Goal: Task Accomplishment & Management: Complete application form

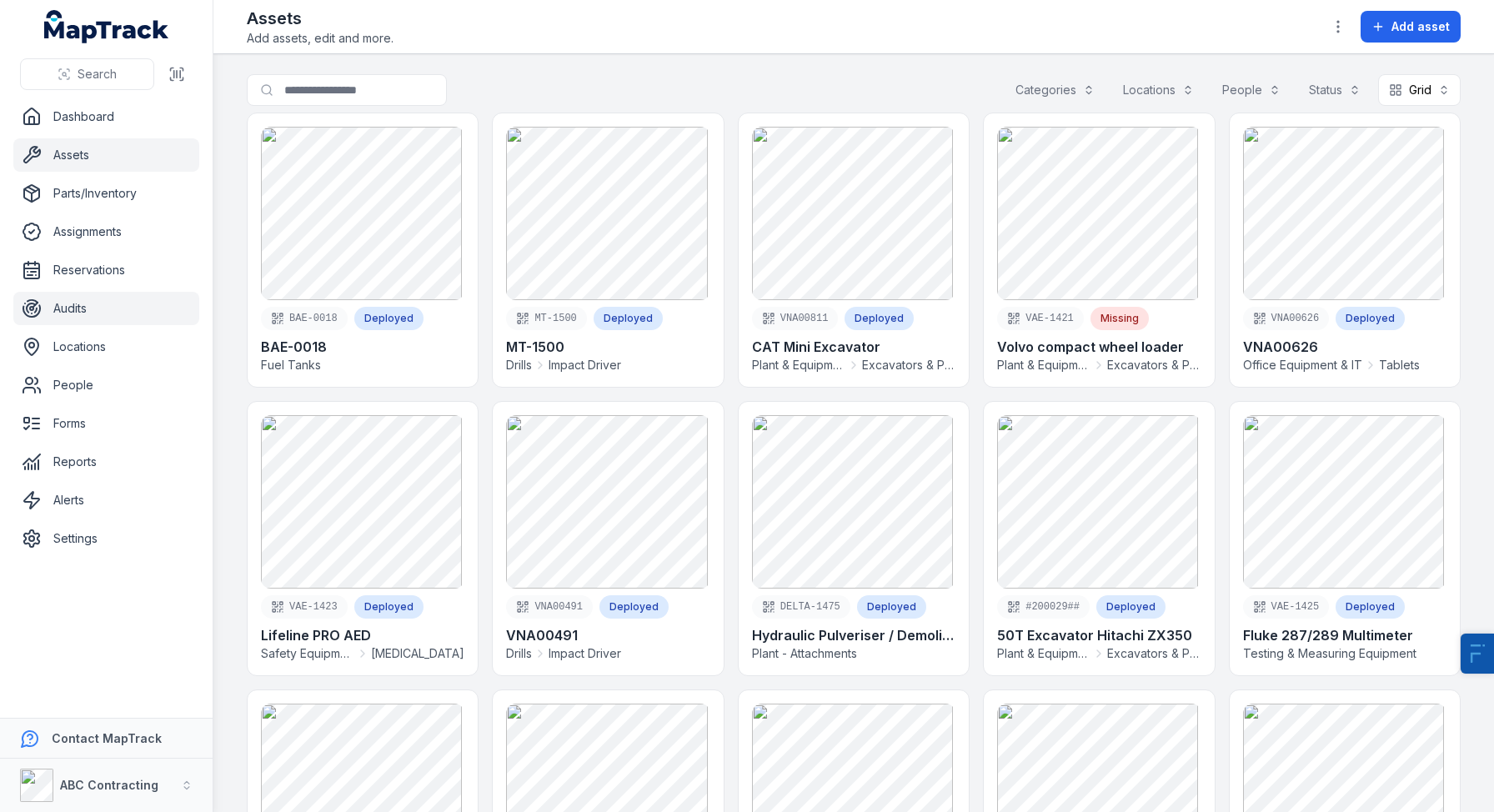
click at [68, 314] on link "Audits" at bounding box center [107, 309] width 186 height 33
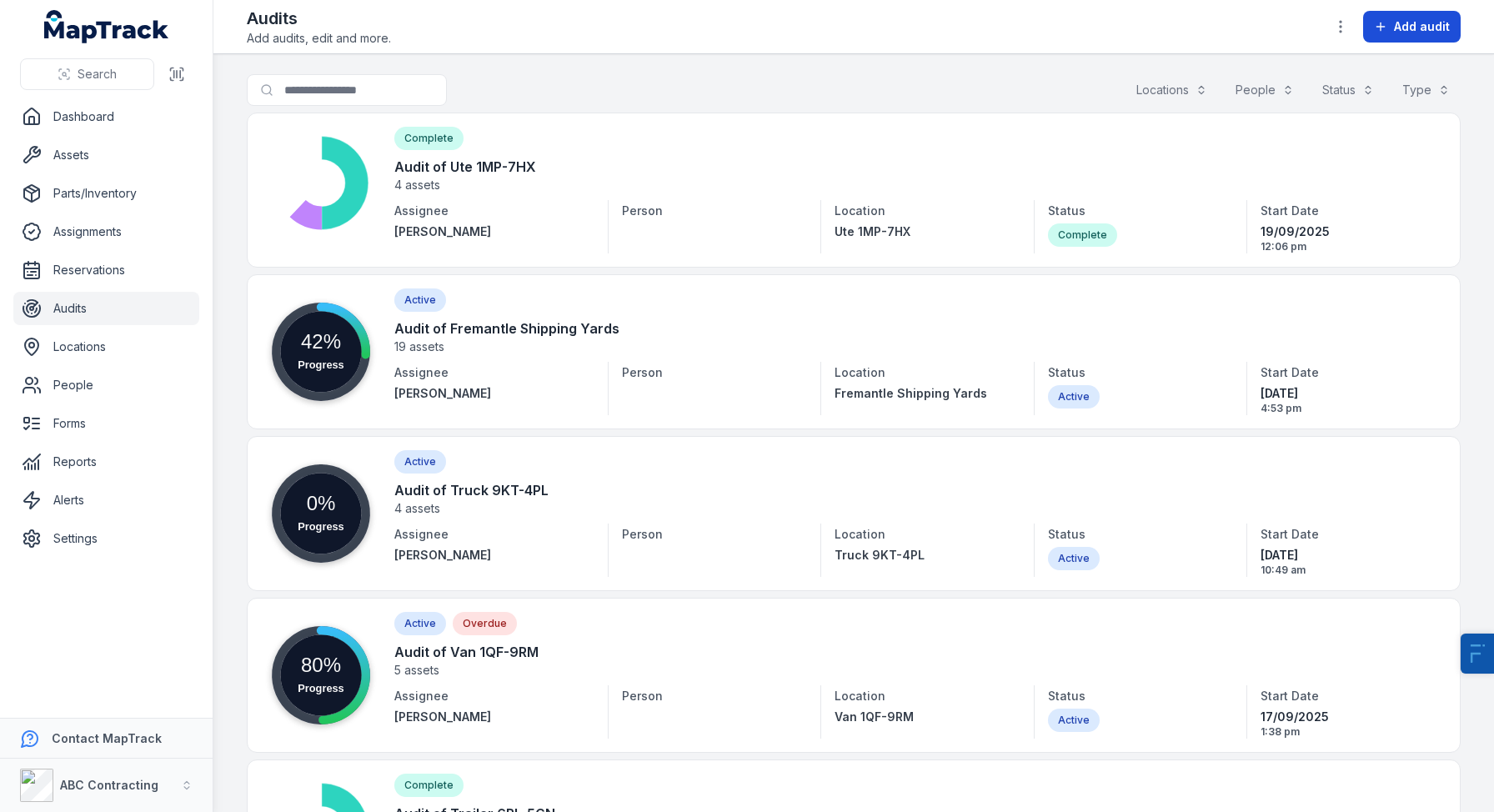
click at [1407, 18] on span "Add audit" at bounding box center [1422, 26] width 56 height 16
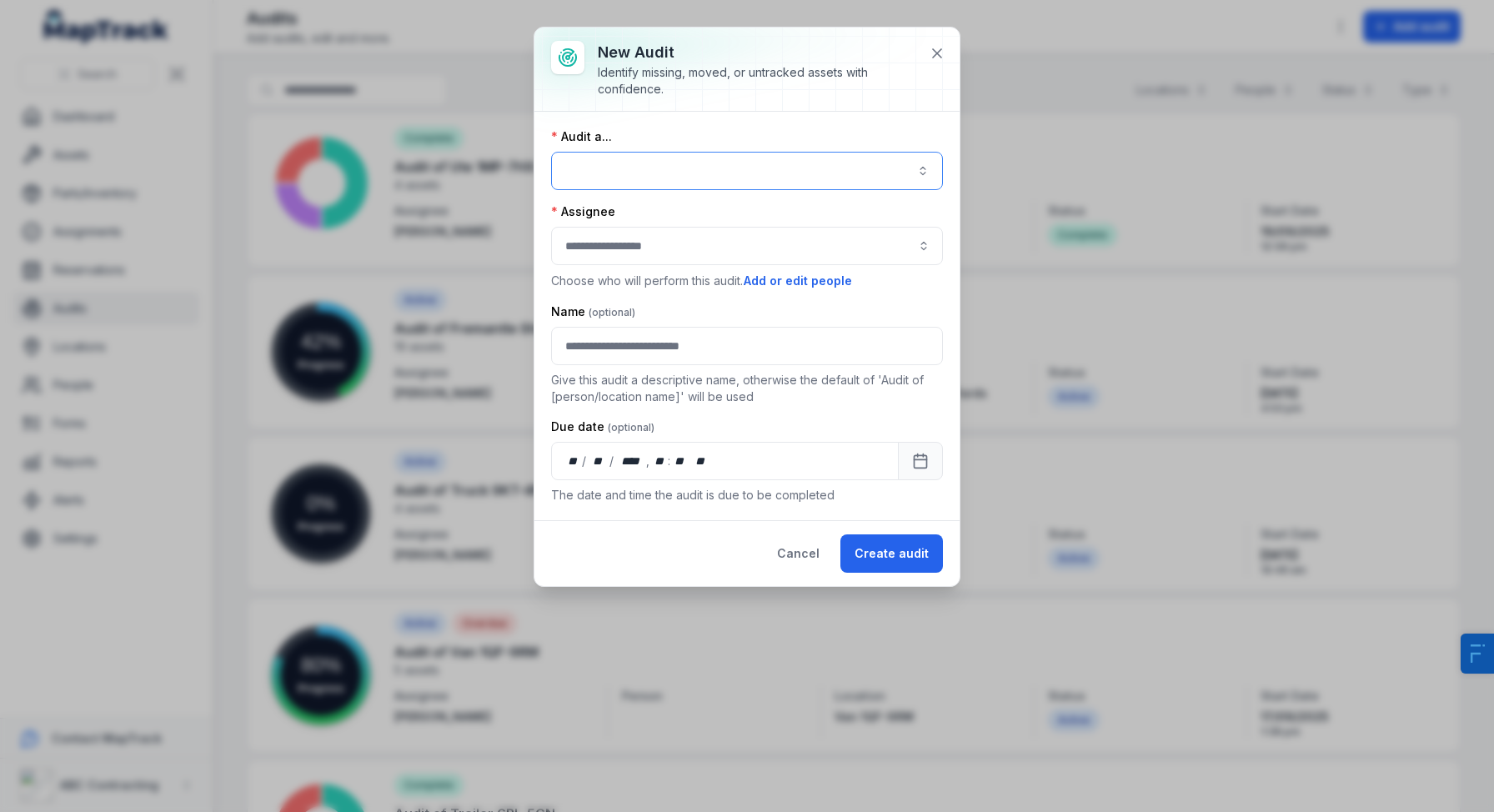
click at [722, 169] on button "button" at bounding box center [747, 171] width 392 height 39
click at [641, 292] on div "Audit a... Assignee Choose who will perform this audit. Add or edit people Name…" at bounding box center [747, 315] width 392 height 375
click at [646, 244] on input "audit-add:assignee_id-label" at bounding box center [747, 246] width 392 height 39
click at [689, 168] on div "Audit a... Assignee Choose who will perform this audit. Add or edit people Name…" at bounding box center [747, 315] width 392 height 375
click at [952, 51] on button at bounding box center [936, 53] width 32 height 32
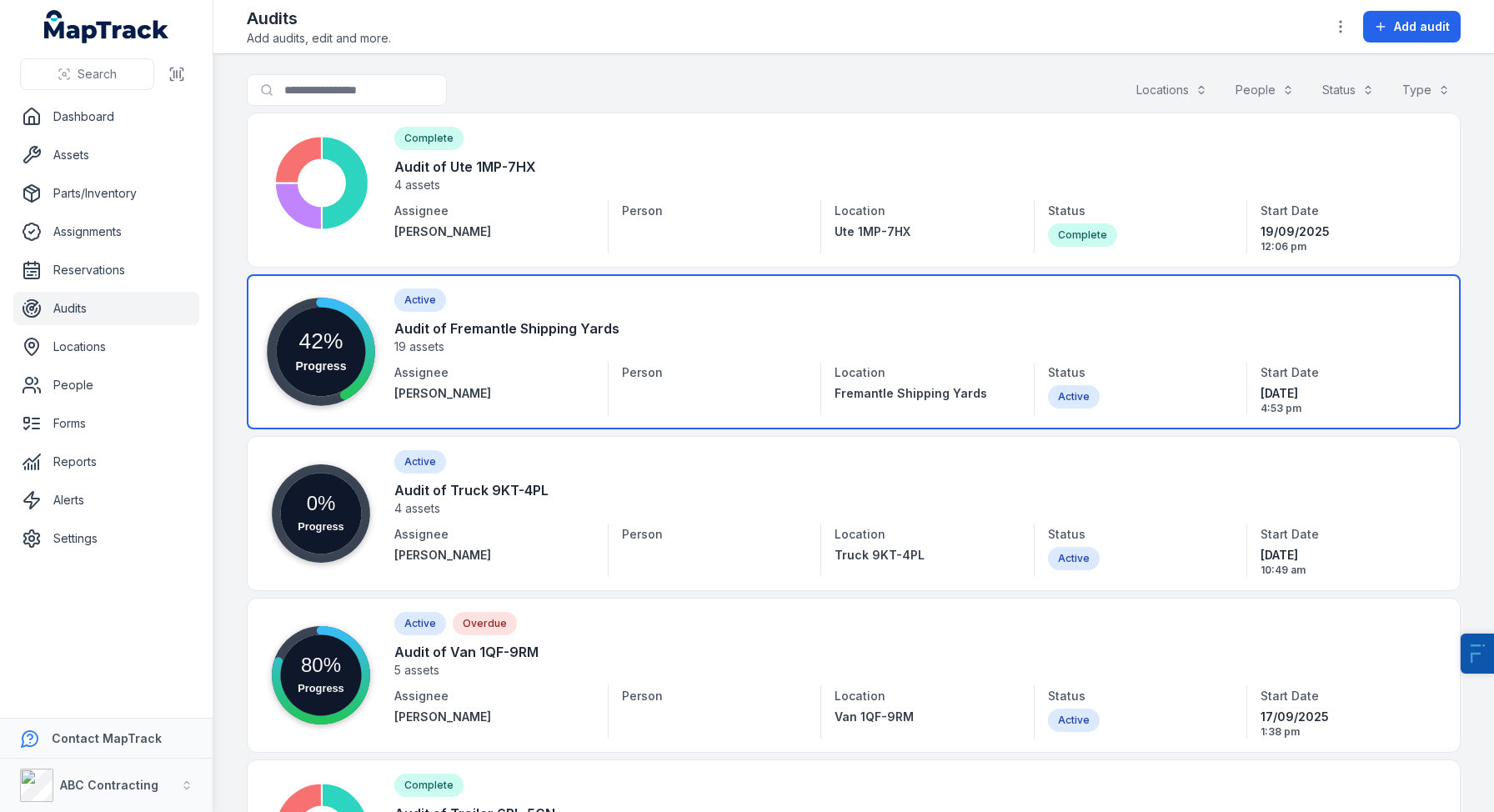
click at [492, 341] on link at bounding box center [853, 352] width 1214 height 155
